Goal: Find specific page/section: Find specific page/section

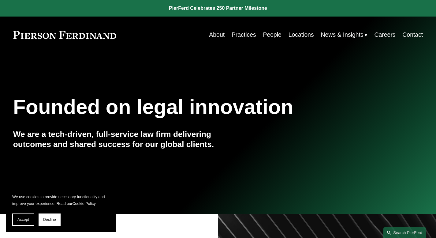
scroll to position [8, 0]
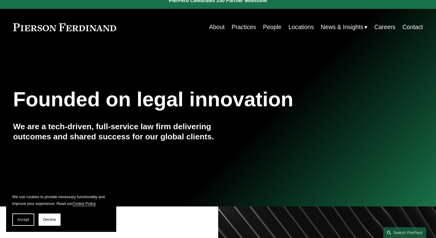
click at [270, 28] on link "People" at bounding box center [272, 27] width 18 height 12
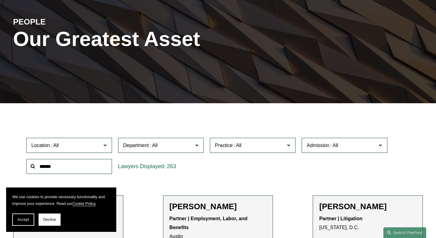
scroll to position [121, 0]
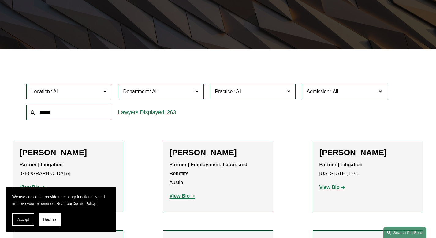
click at [329, 94] on span "Admission" at bounding box center [318, 91] width 23 height 5
